Goal: Task Accomplishment & Management: Manage account settings

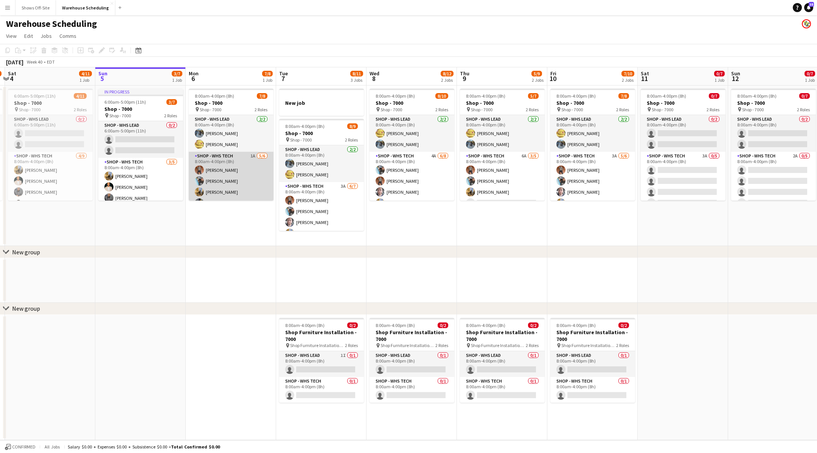
scroll to position [31, 0]
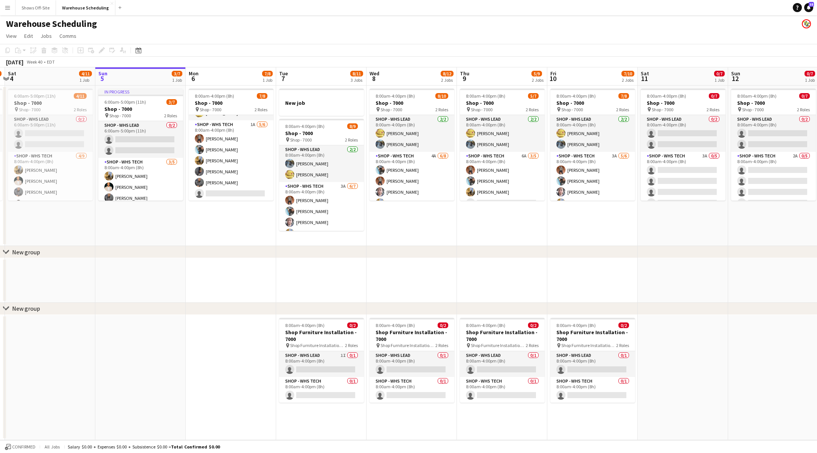
click at [230, 290] on app-date-cell at bounding box center [231, 280] width 90 height 45
click at [44, 7] on button "Shows Off-Site Close" at bounding box center [36, 7] width 40 height 15
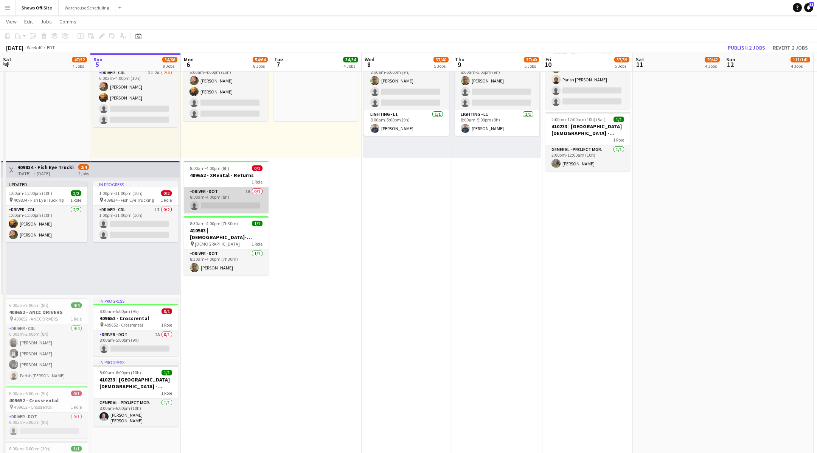
click at [231, 202] on app-card-role "Driver - DOT 1A 0/1 8:00am-4:00pm (8h) single-neutral-actions" at bounding box center [226, 200] width 85 height 26
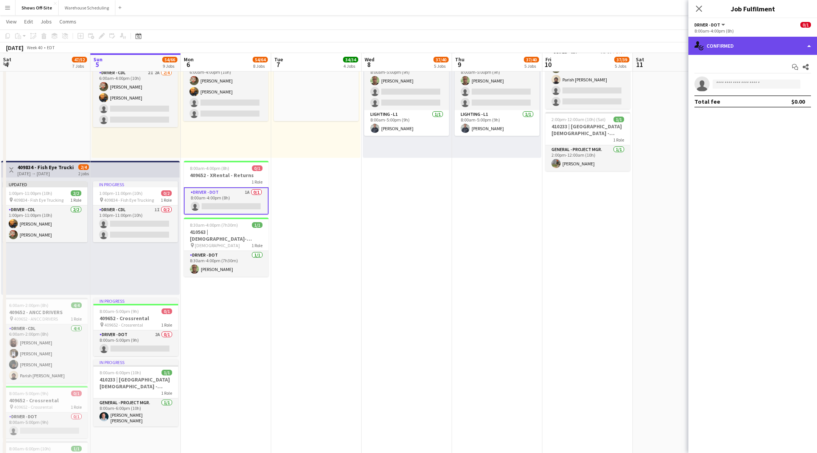
click at [741, 51] on div "single-neutral-actions-check-2 Confirmed" at bounding box center [753, 46] width 129 height 18
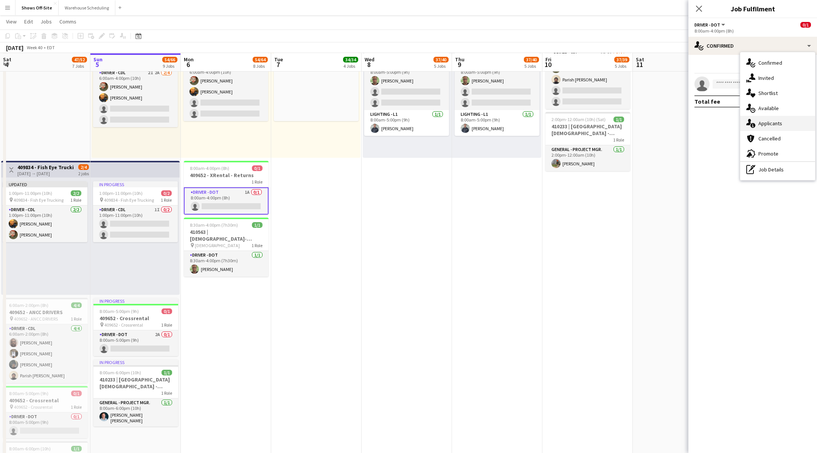
click at [759, 126] on span "Applicants" at bounding box center [771, 123] width 24 height 7
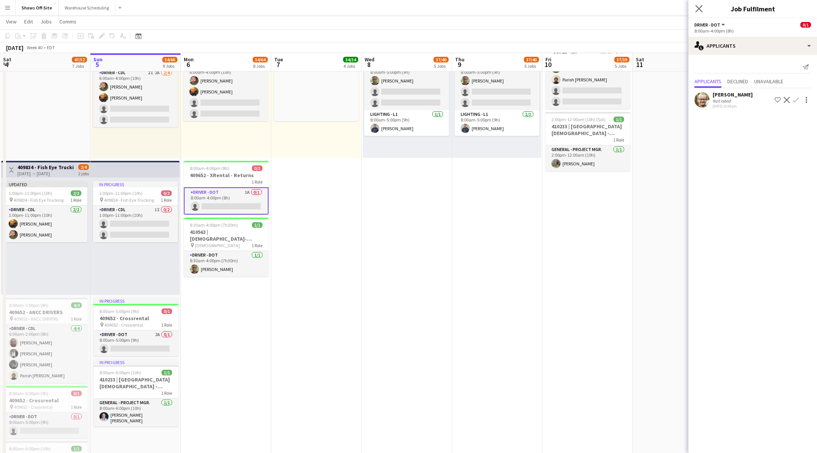
click at [703, 13] on app-icon "Close pop-in" at bounding box center [699, 8] width 11 height 11
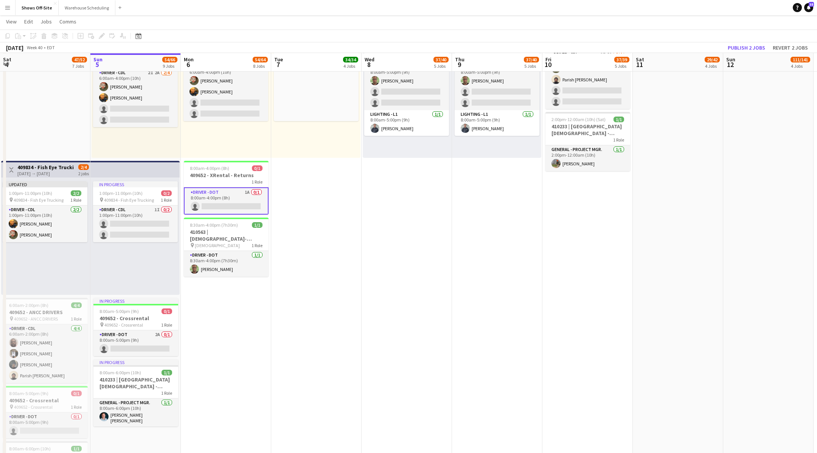
click at [221, 207] on app-card-role "Driver - DOT 1A 0/1 8:00am-4:00pm (8h) single-neutral-actions" at bounding box center [226, 200] width 85 height 27
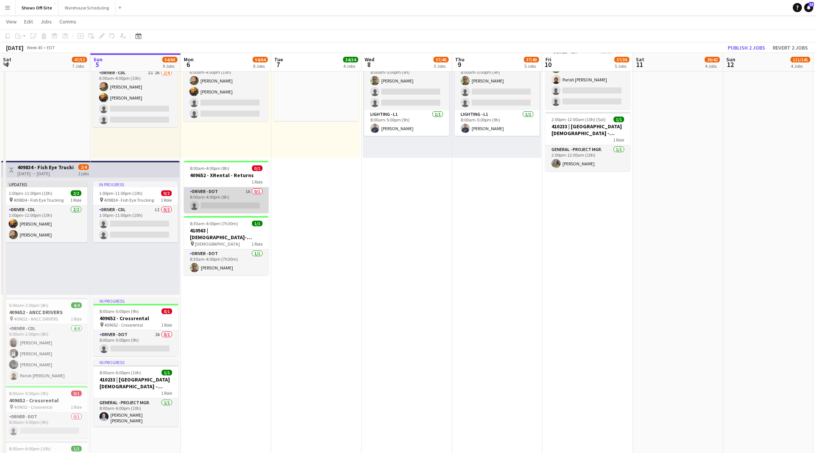
click at [221, 207] on app-card-role "Driver - DOT 1A 0/1 8:00am-4:00pm (8h) single-neutral-actions" at bounding box center [226, 200] width 85 height 26
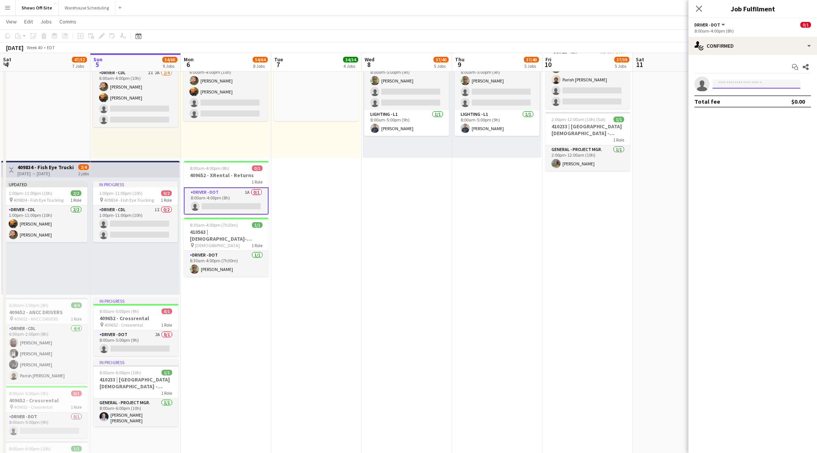
click at [719, 85] on input at bounding box center [757, 83] width 88 height 9
type input "*****"
click at [743, 94] on span "[PERSON_NAME]" at bounding box center [741, 95] width 44 height 6
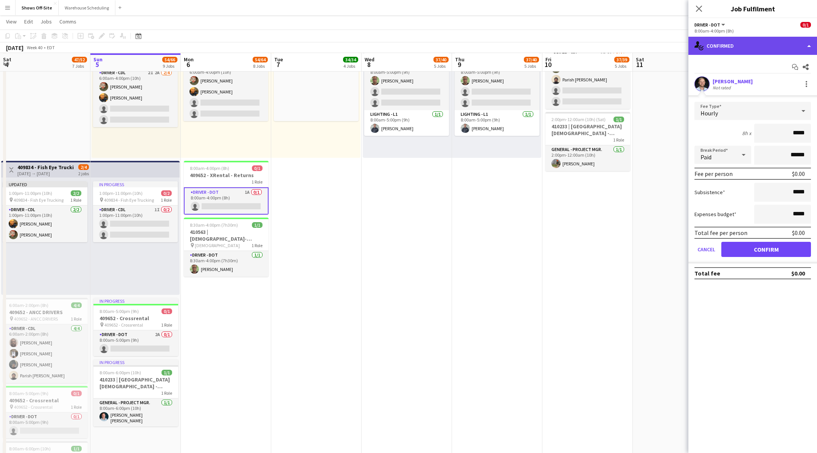
click at [763, 44] on div "single-neutral-actions-check-2 Confirmed" at bounding box center [753, 46] width 129 height 18
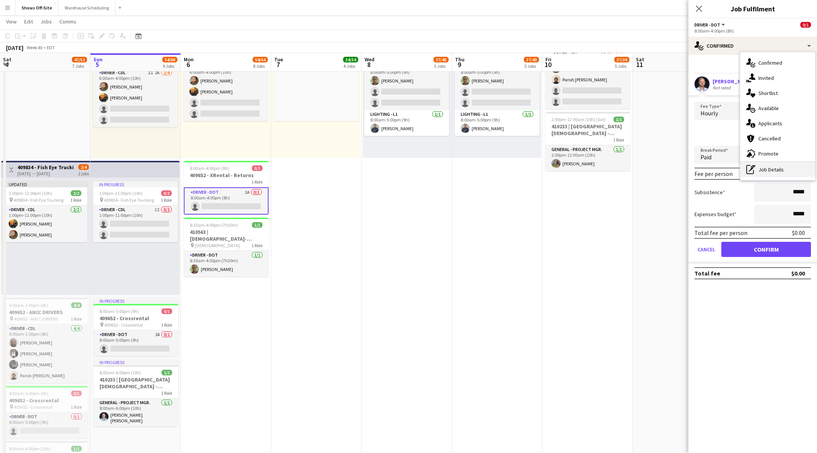
click at [770, 166] on div "pen-write Job Details" at bounding box center [777, 169] width 75 height 15
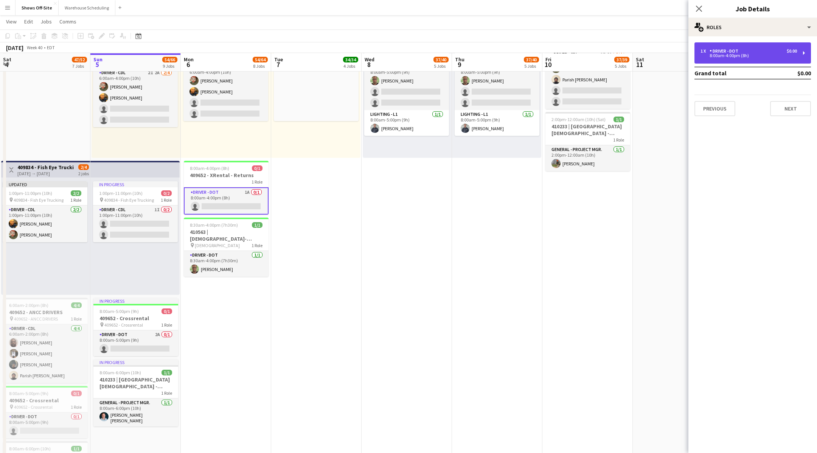
click at [742, 56] on div "8:00am-4:00pm (8h)" at bounding box center [749, 56] width 96 height 4
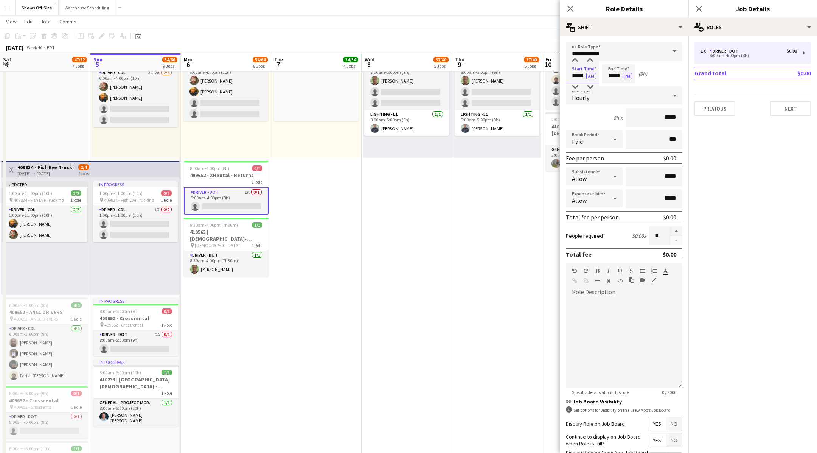
click at [584, 69] on input "*****" at bounding box center [582, 73] width 33 height 19
click at [586, 58] on div at bounding box center [590, 61] width 15 height 8
type input "*****"
click at [586, 58] on div at bounding box center [590, 61] width 15 height 8
click at [725, 281] on mat-expansion-panel "pencil3 General details 1 x Driver - DOT $0.00 8:00am-4:00pm (8h) Grand total $…" at bounding box center [753, 244] width 129 height 417
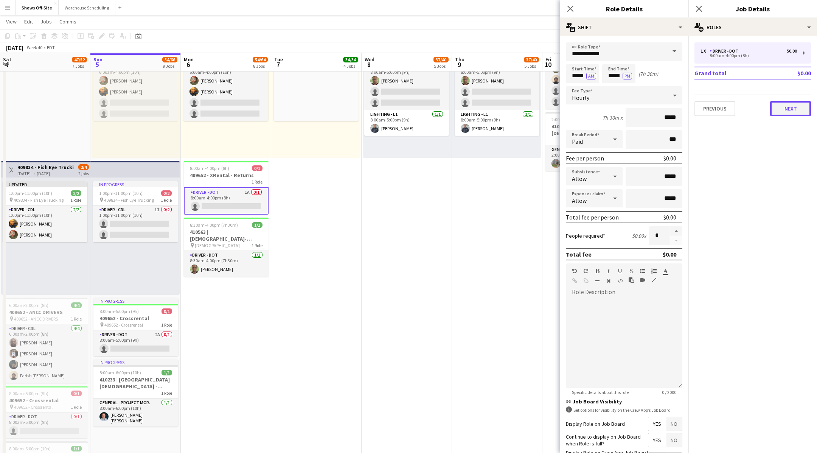
click at [799, 107] on button "Next" at bounding box center [790, 108] width 41 height 15
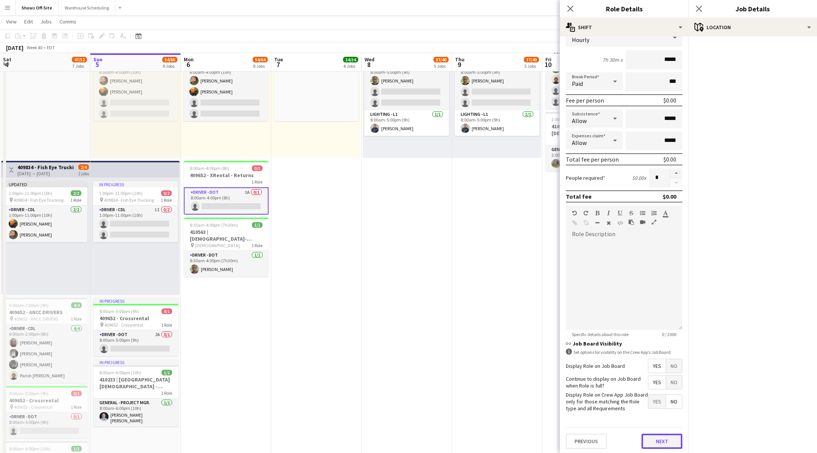
click at [644, 442] on button "Next" at bounding box center [662, 441] width 41 height 15
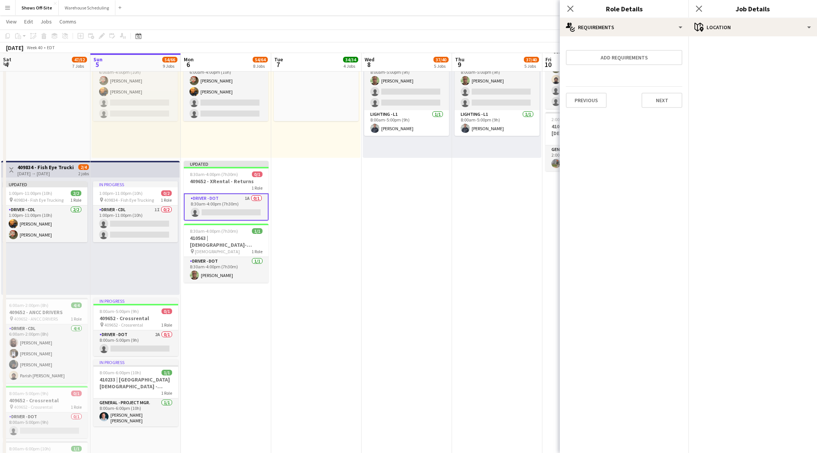
click at [644, 442] on mat-expansion-panel "medal-empty Requirements Add requirements Previous Next" at bounding box center [624, 244] width 129 height 417
click at [667, 100] on button "Next" at bounding box center [662, 100] width 41 height 15
click at [668, 100] on button "Finish" at bounding box center [668, 101] width 28 height 15
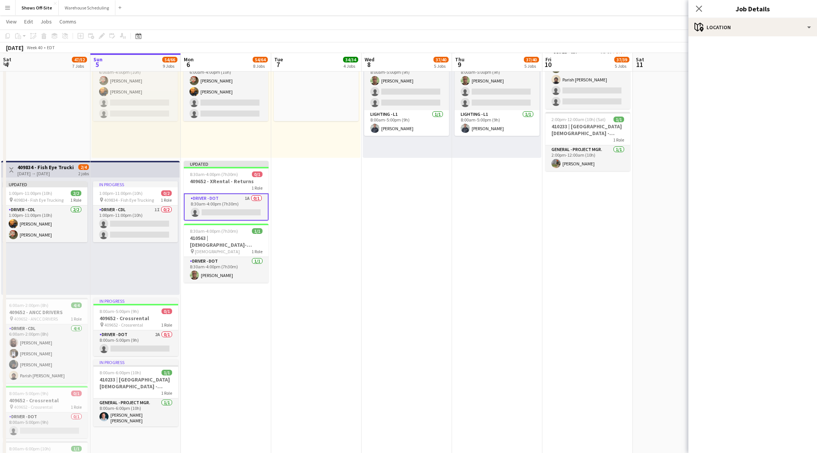
click at [226, 202] on app-card-role "Driver - DOT 1A 0/1 8:30am-4:00pm (7h30m) single-neutral-actions" at bounding box center [226, 206] width 85 height 27
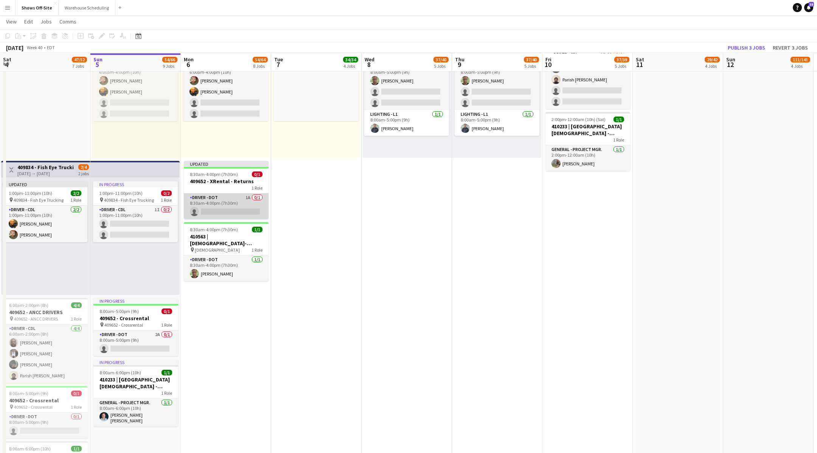
click at [226, 202] on app-card-role "Driver - DOT 1A 0/1 8:30am-4:00pm (7h30m) single-neutral-actions" at bounding box center [226, 206] width 85 height 26
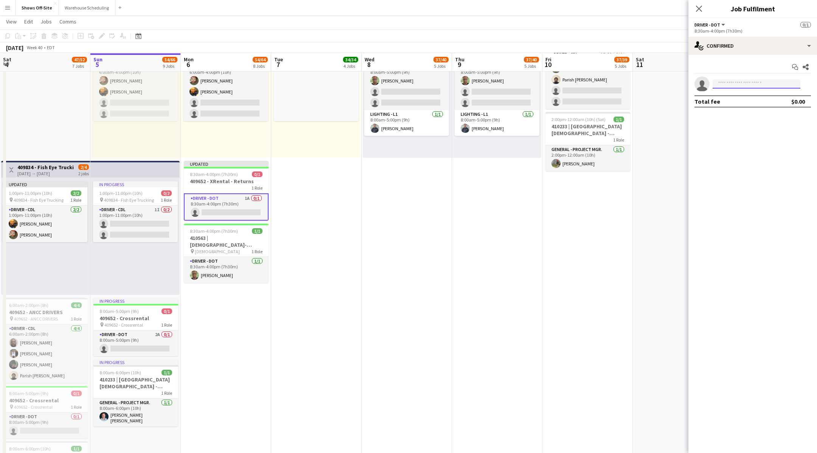
click at [774, 85] on input at bounding box center [757, 83] width 88 height 9
type input "*****"
click at [781, 104] on span "[PHONE_NUMBER]" at bounding box center [757, 107] width 76 height 6
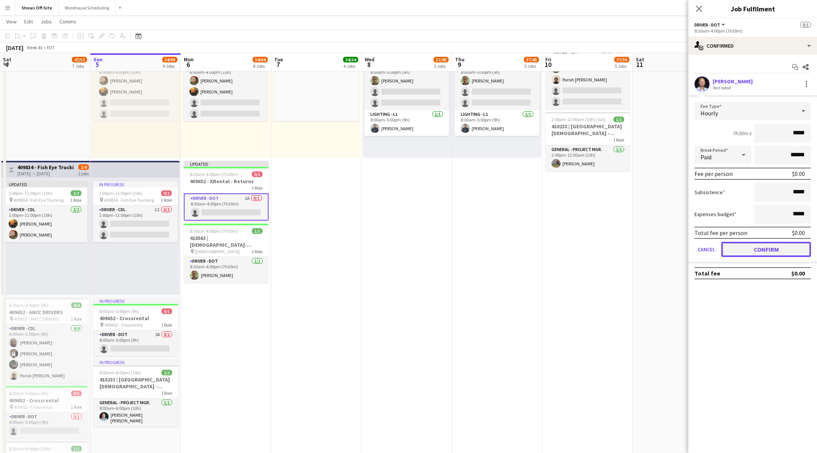
click at [777, 246] on button "Confirm" at bounding box center [766, 249] width 90 height 15
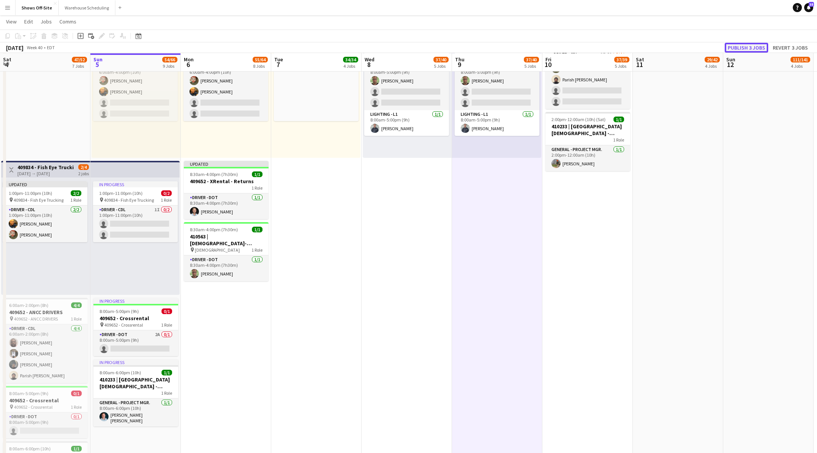
click at [750, 45] on button "Publish 3 jobs" at bounding box center [747, 48] width 44 height 10
